Goal: Transaction & Acquisition: Purchase product/service

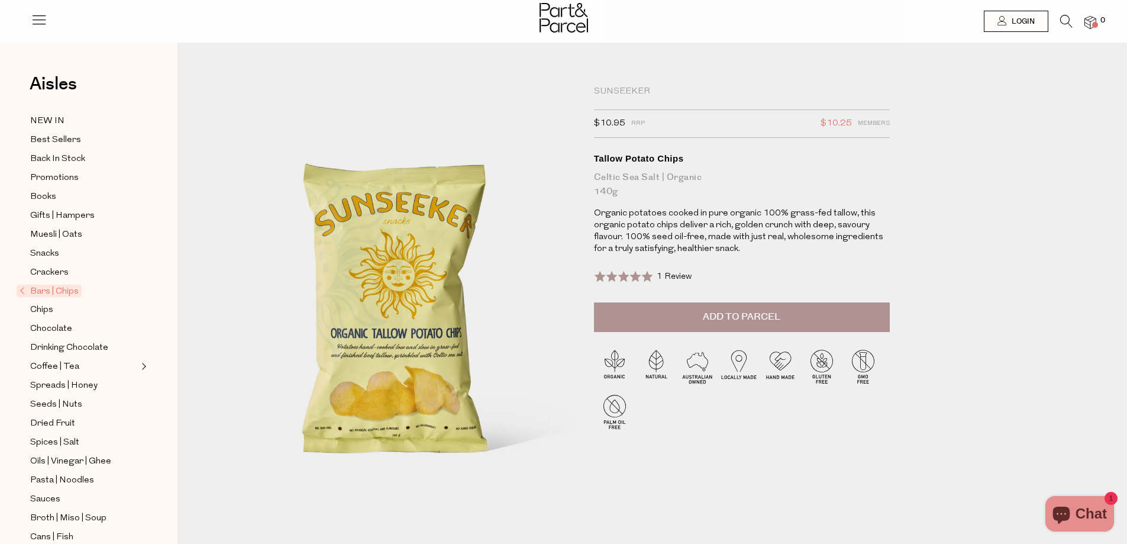
click at [714, 329] on button "Add to Parcel" at bounding box center [742, 317] width 296 height 30
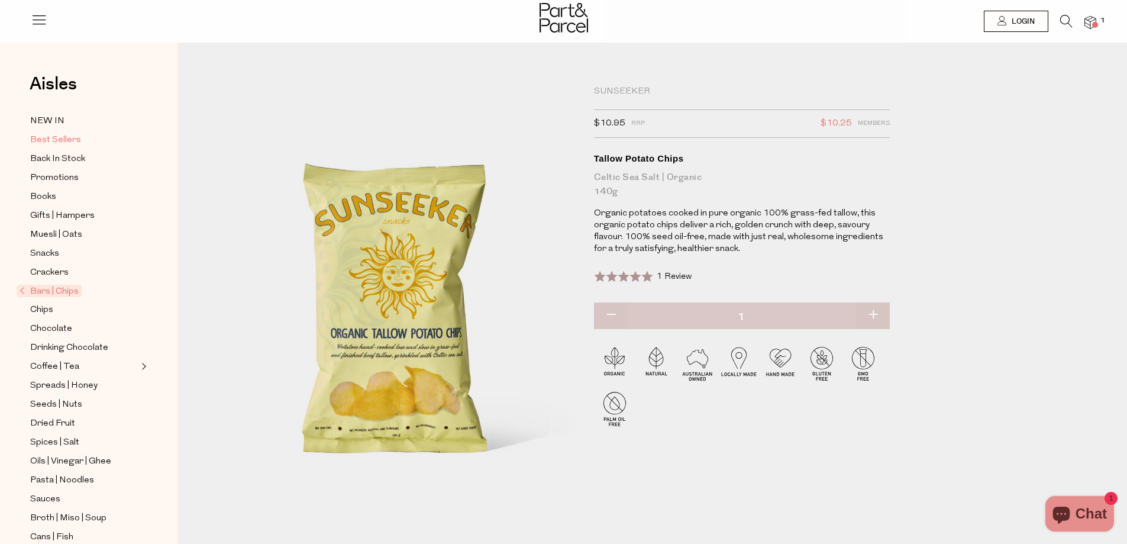
click at [72, 142] on span "Best Sellers" at bounding box center [55, 140] width 51 height 14
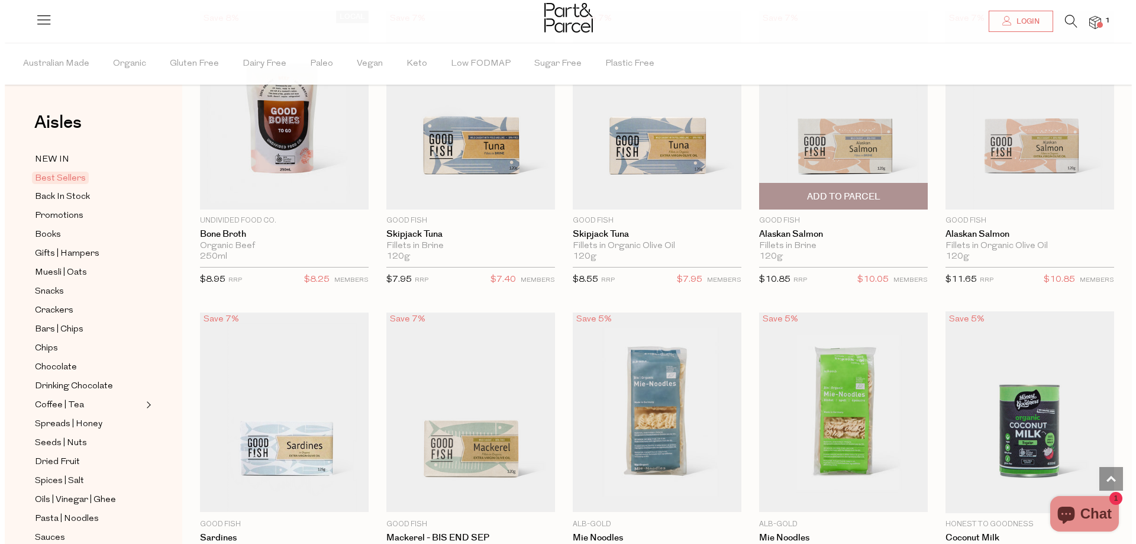
scroll to position [773, 0]
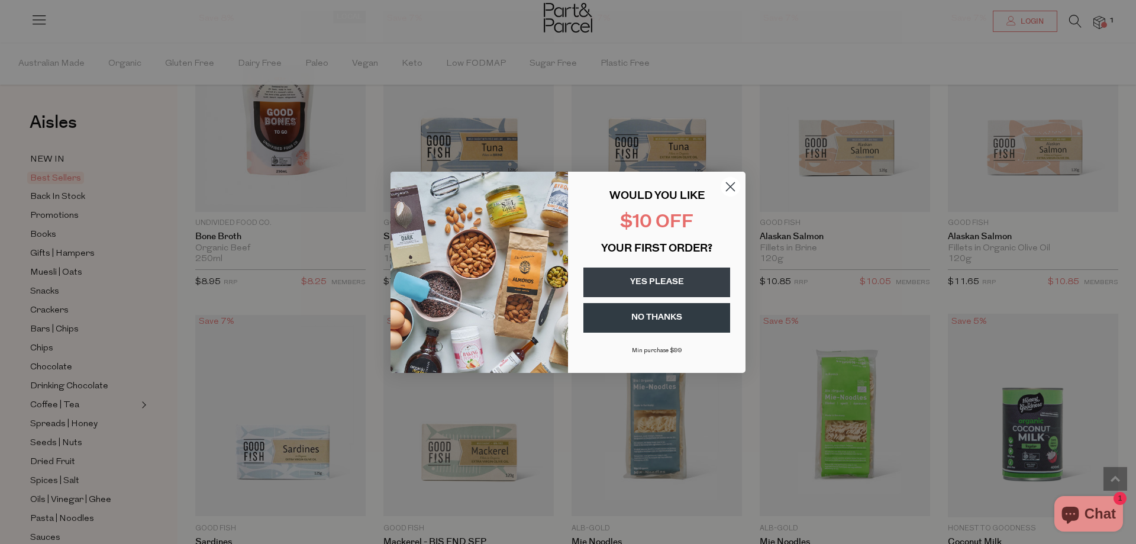
click at [732, 183] on circle "Close dialog" at bounding box center [731, 186] width 20 height 20
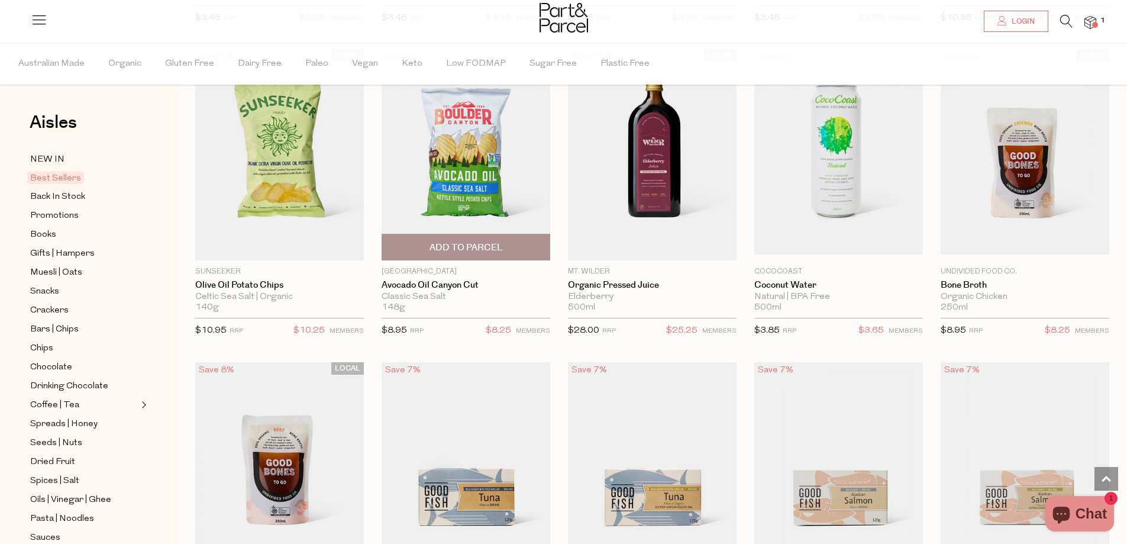
scroll to position [296, 0]
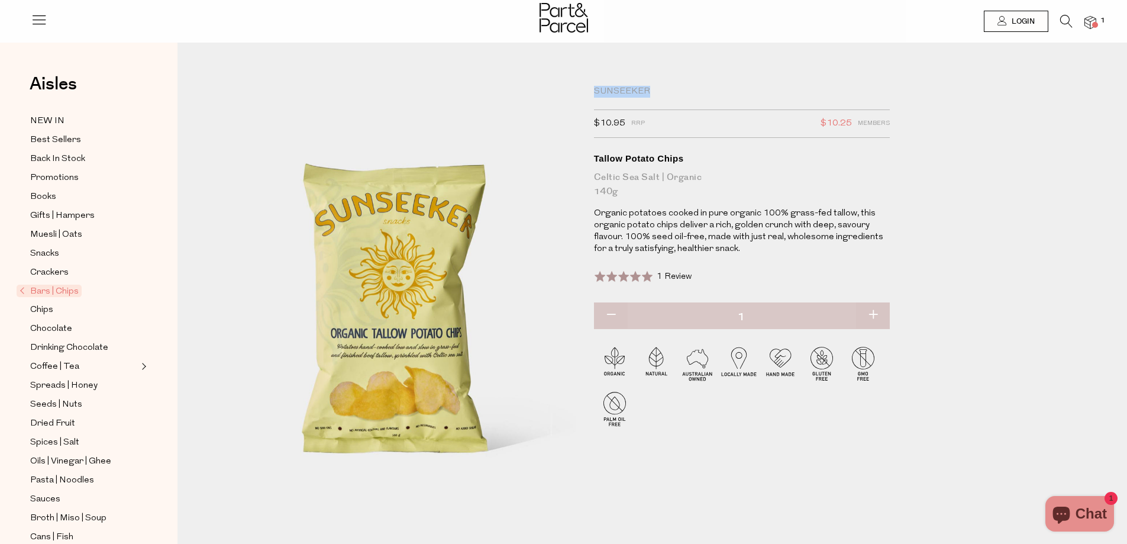
drag, startPoint x: 653, startPoint y: 86, endPoint x: 594, endPoint y: 85, distance: 58.6
click at [594, 86] on div "Sunseeker" at bounding box center [742, 92] width 296 height 12
copy div "Sunseeker"
